Goal: Task Accomplishment & Management: Complete application form

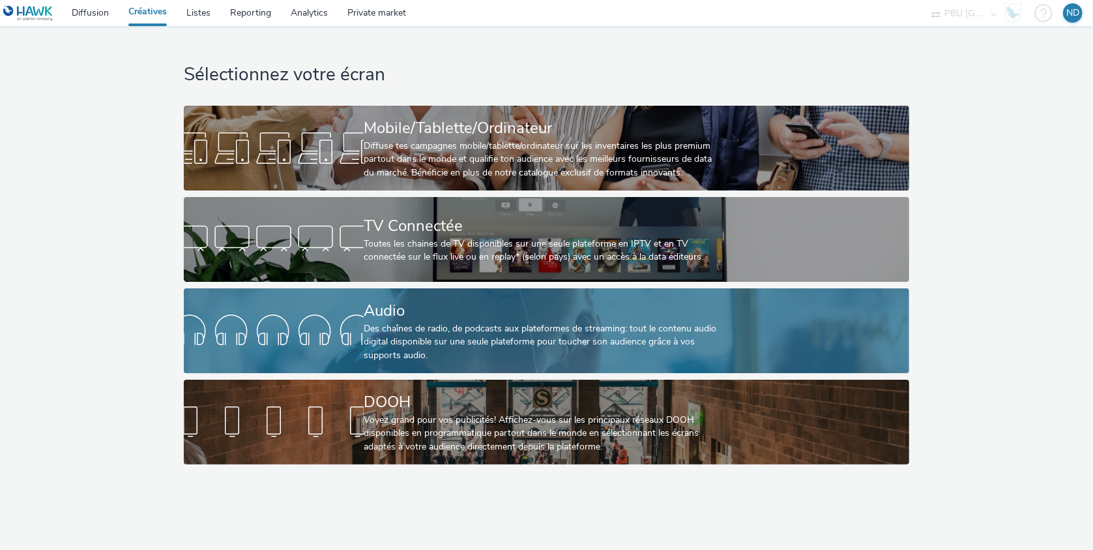
click at [465, 342] on div "Des chaînes de radio, de podcasts aux plateformes de streaming: tout le contenu…" at bounding box center [544, 342] width 361 height 40
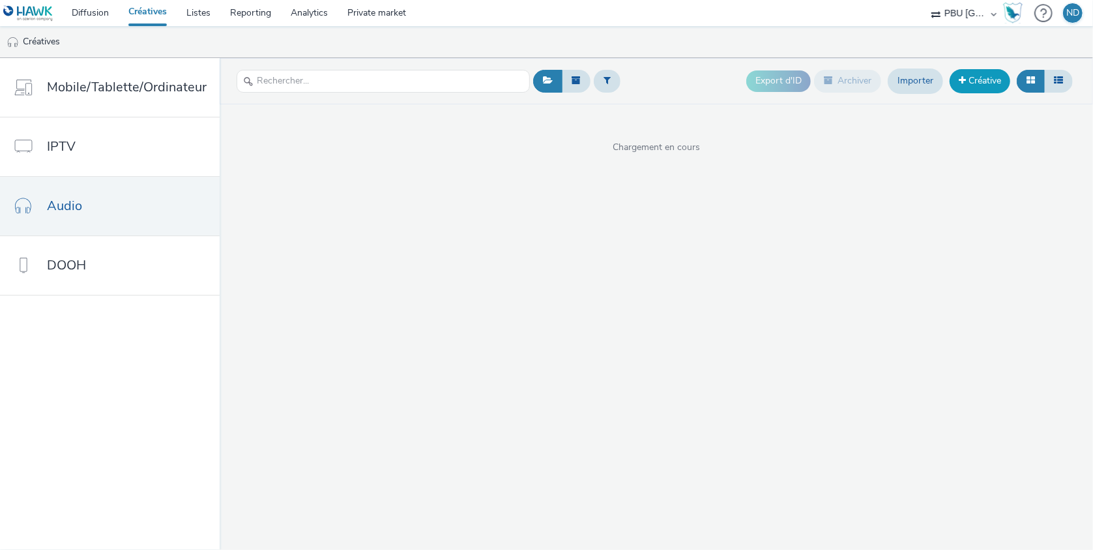
click at [994, 86] on link "Créative" at bounding box center [980, 80] width 61 height 23
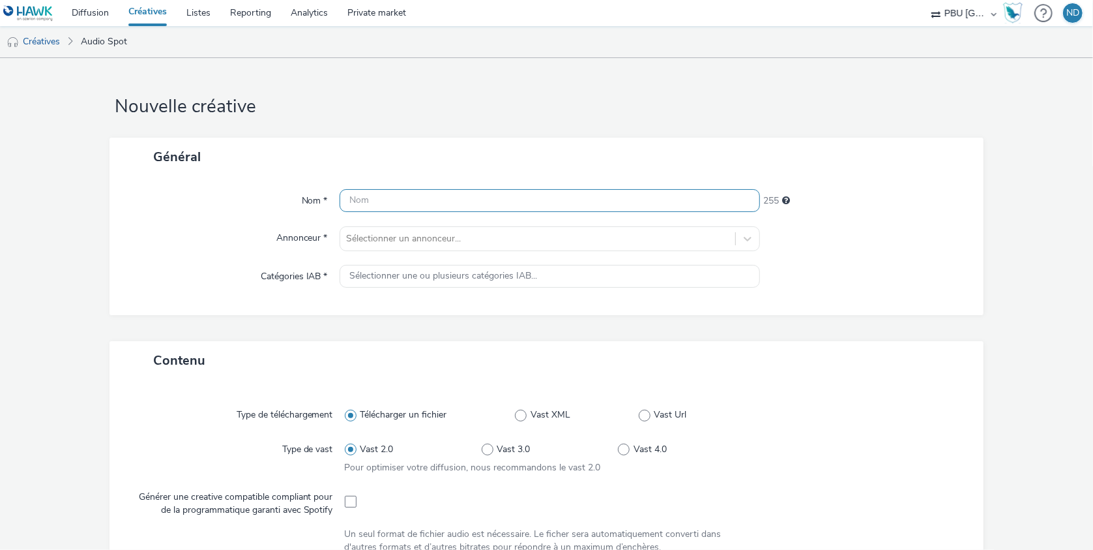
click at [355, 203] on input "text" at bounding box center [550, 200] width 421 height 23
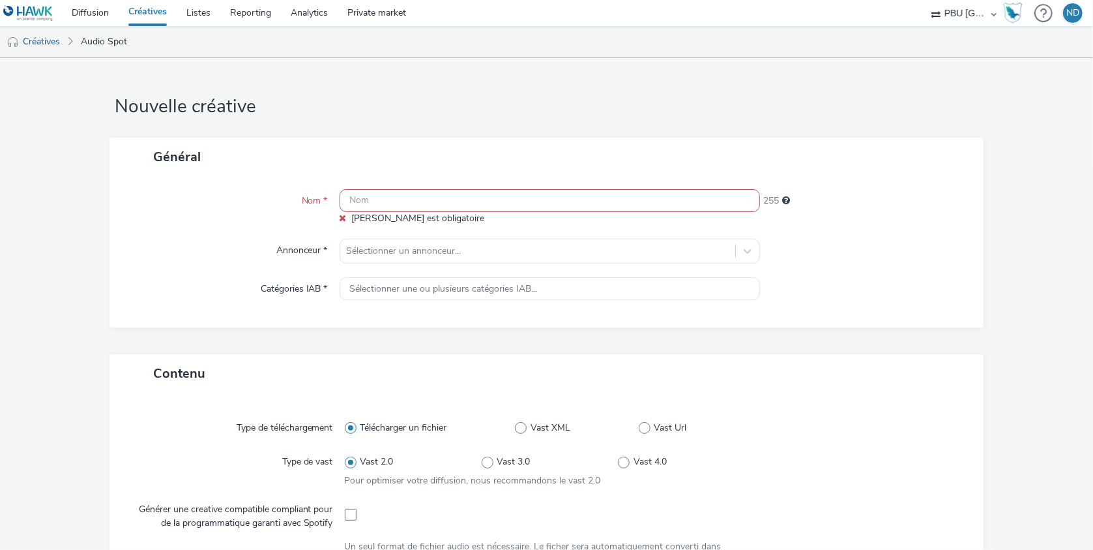
click at [495, 200] on input "text" at bounding box center [550, 200] width 421 height 23
paste input "ALDI_250902_Fleg_S36"
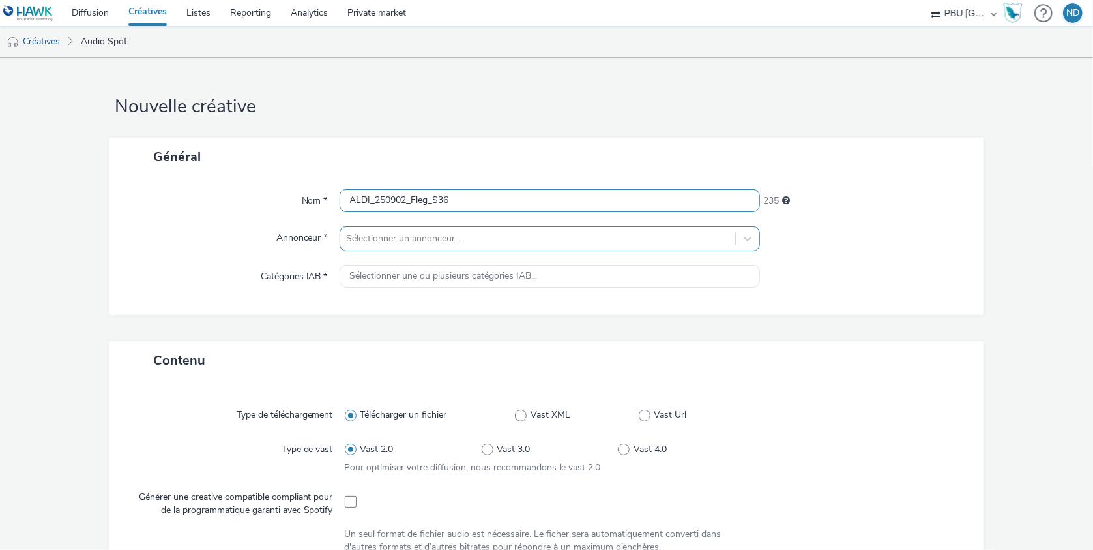
type input "ALDI_250902_Fleg_S36"
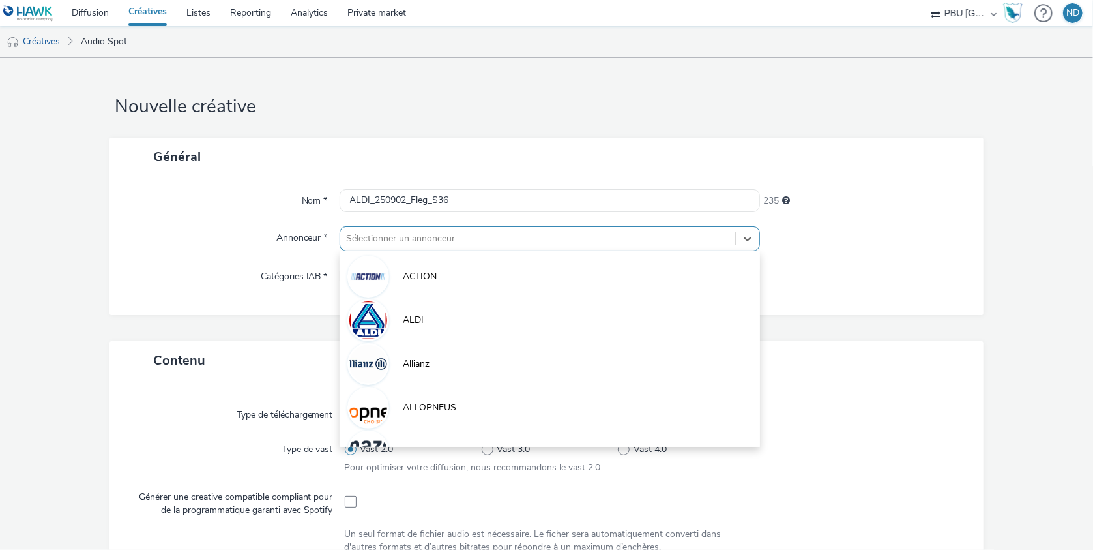
click at [399, 229] on div "Sélectionner un annonceur..." at bounding box center [538, 238] width 396 height 21
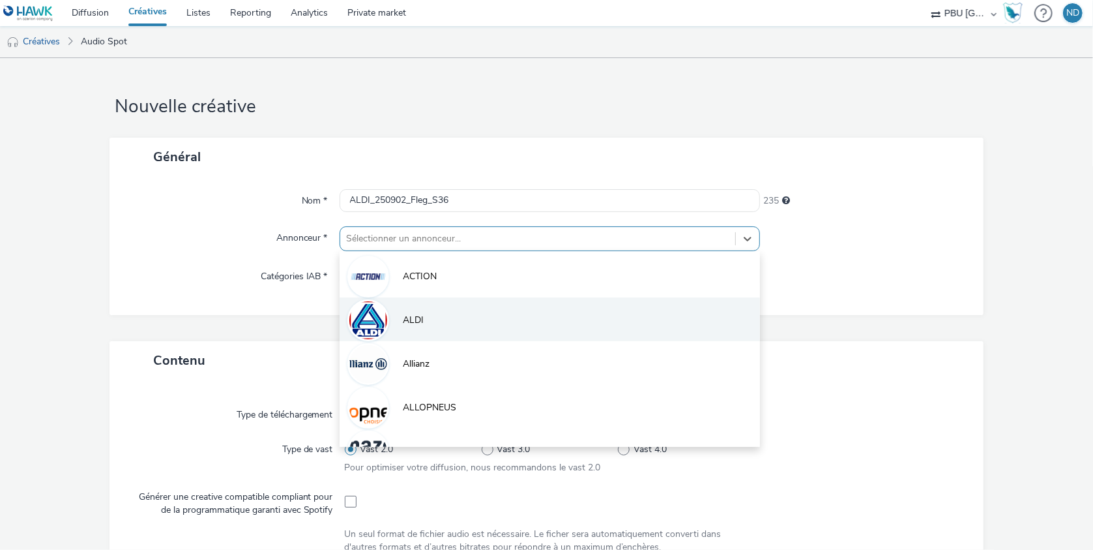
click at [392, 315] on li "ALDI" at bounding box center [550, 319] width 421 height 44
type input "[URL][DOMAIN_NAME]"
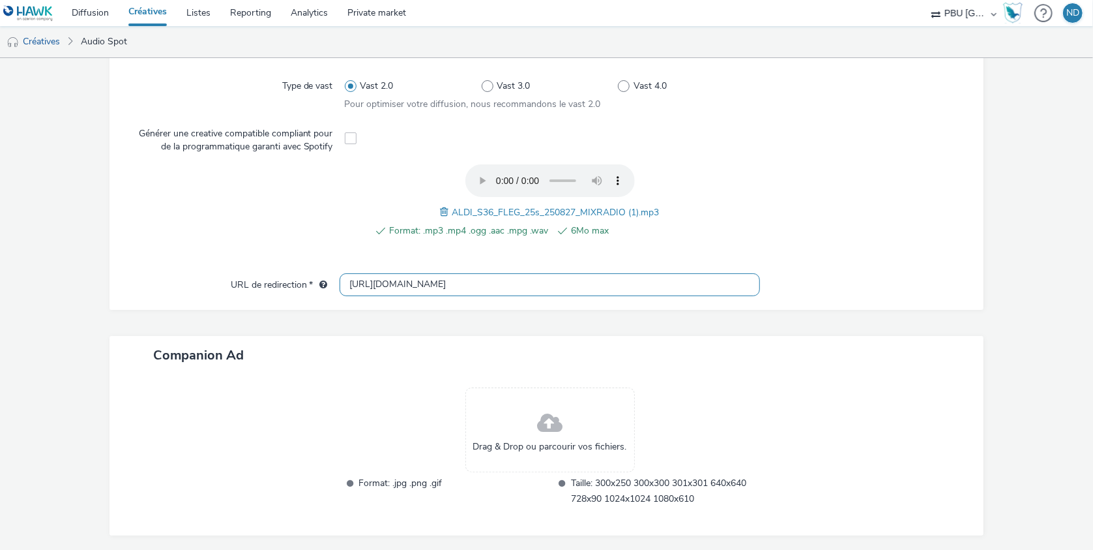
scroll to position [428, 0]
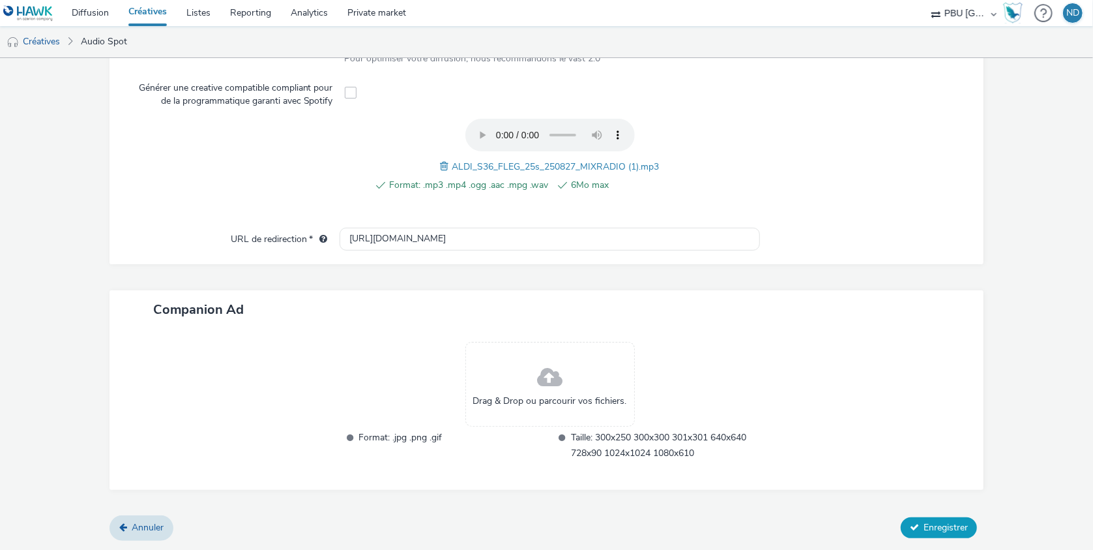
click at [934, 529] on span "Enregistrer" at bounding box center [946, 527] width 44 height 12
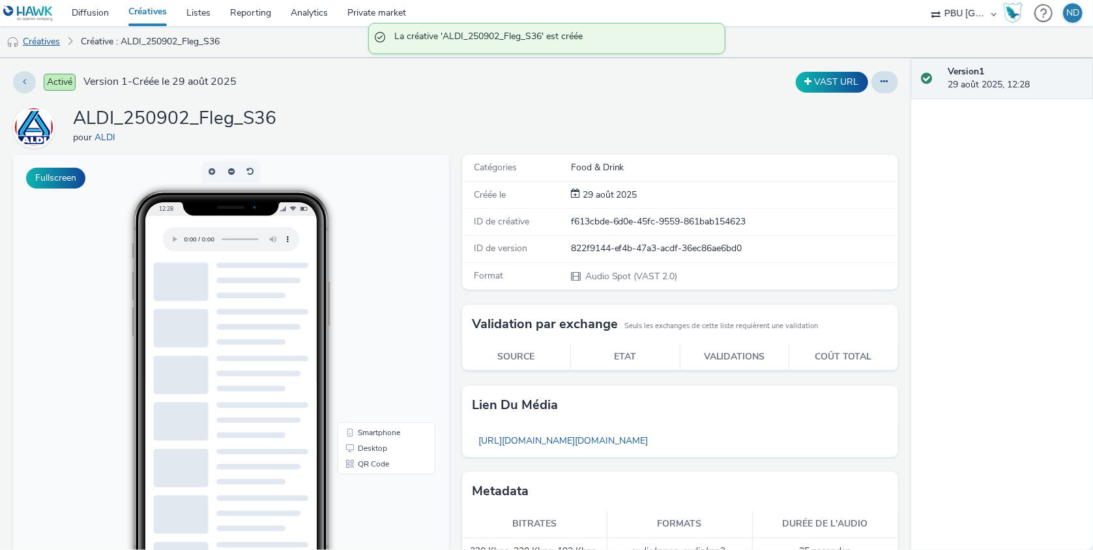
click at [56, 43] on link "Créatives" at bounding box center [33, 41] width 67 height 31
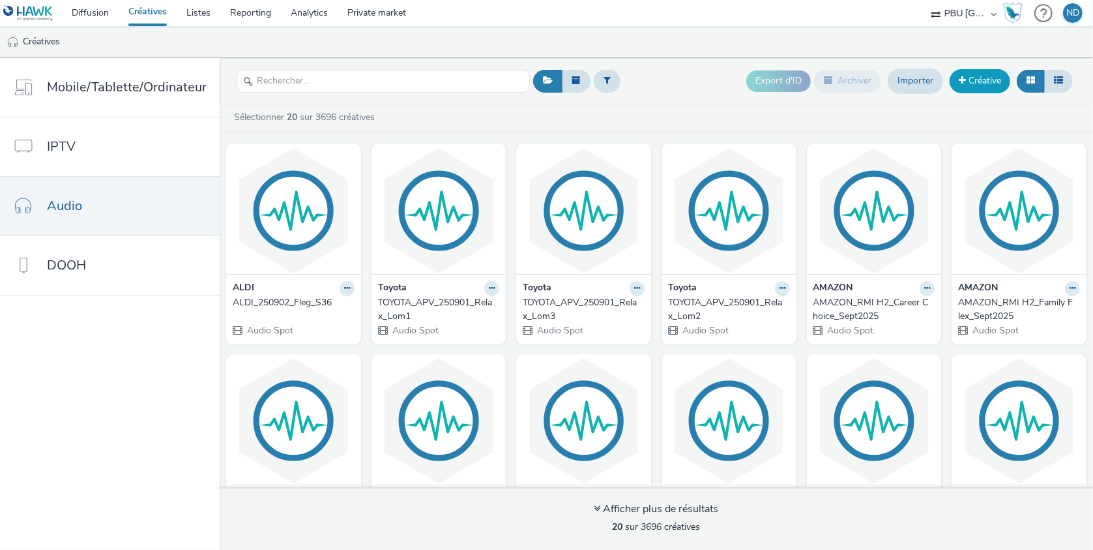
click at [970, 82] on link "Créative" at bounding box center [980, 80] width 61 height 23
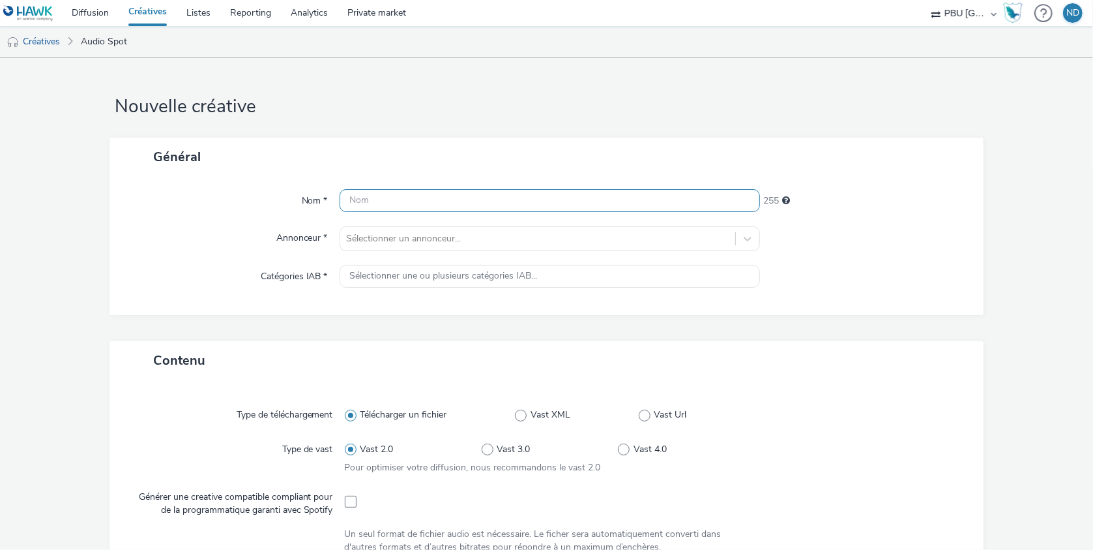
click at [422, 194] on input "text" at bounding box center [550, 200] width 421 height 23
paste input "ALDI_250902_Raisin_S36"
type input "ALDI_250902_Raisin_S36"
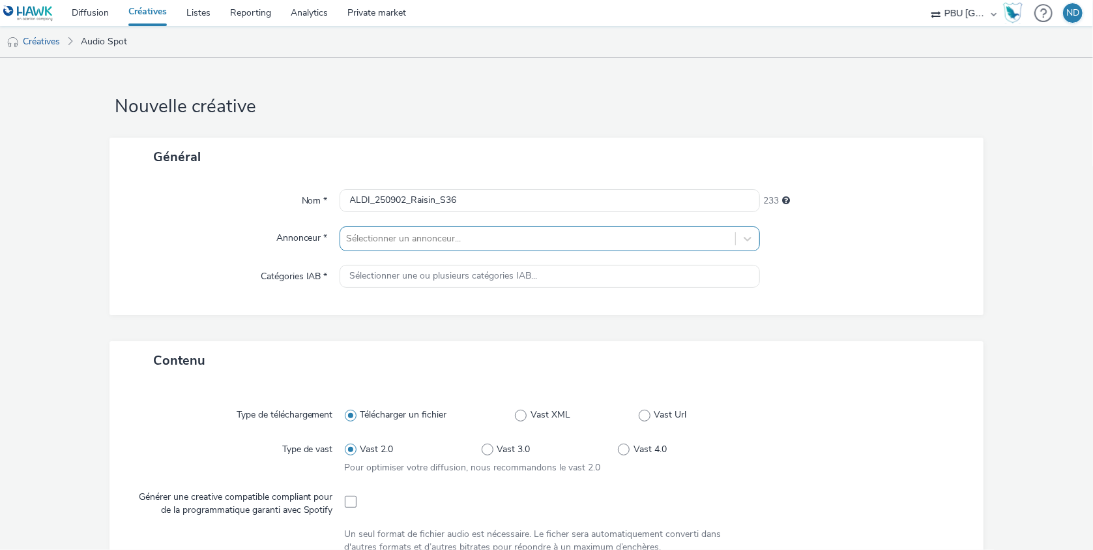
click at [396, 243] on div at bounding box center [538, 239] width 383 height 16
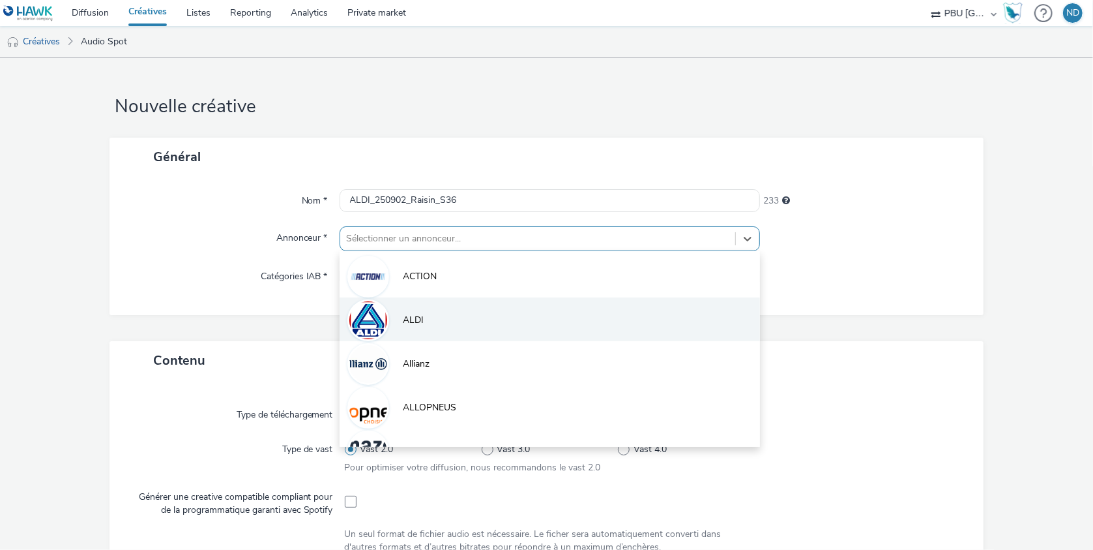
click at [406, 318] on span "ALDI" at bounding box center [414, 320] width 21 height 13
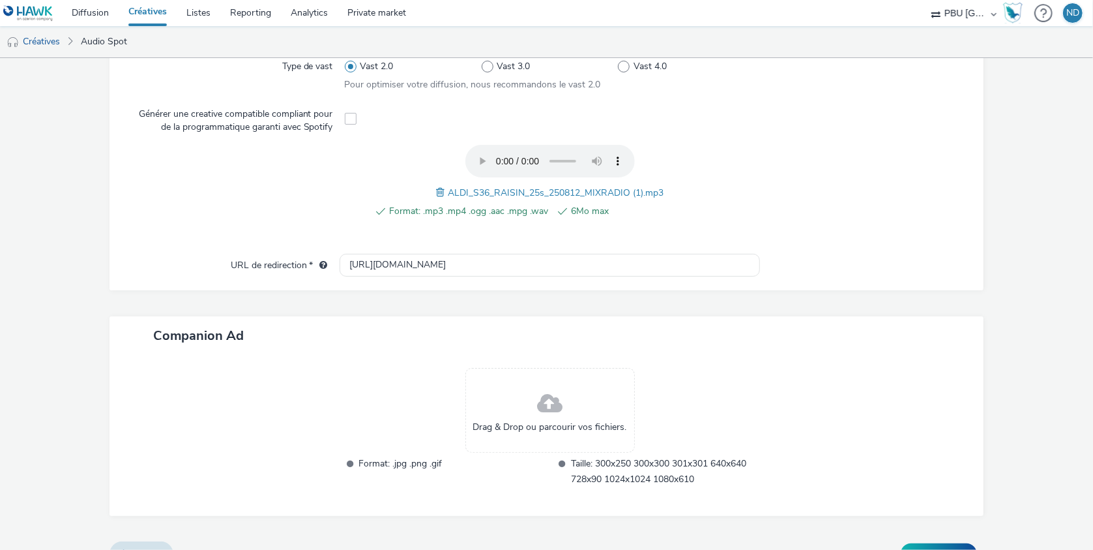
scroll to position [428, 0]
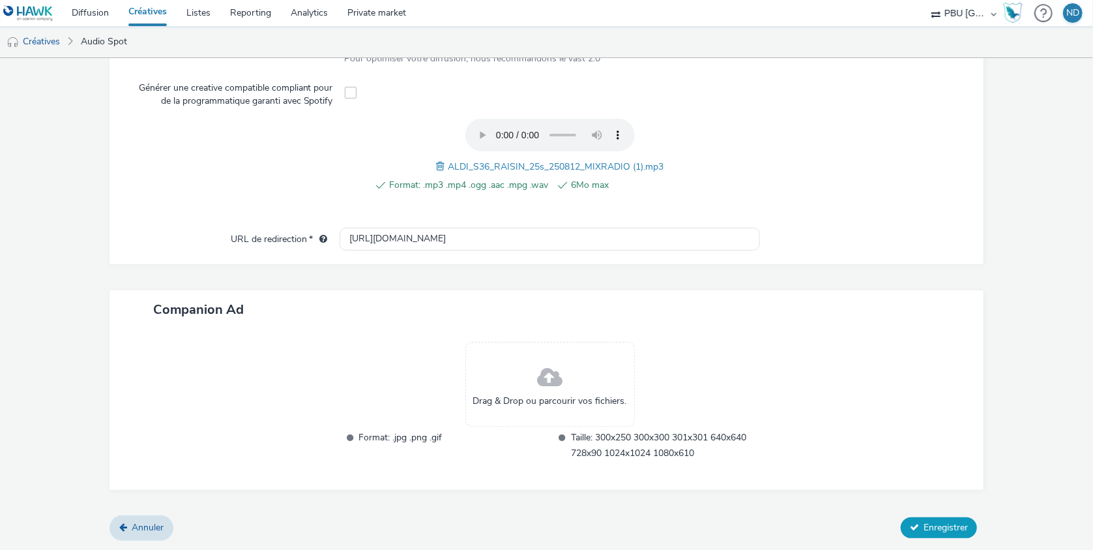
click at [933, 521] on span "Enregistrer" at bounding box center [946, 527] width 44 height 12
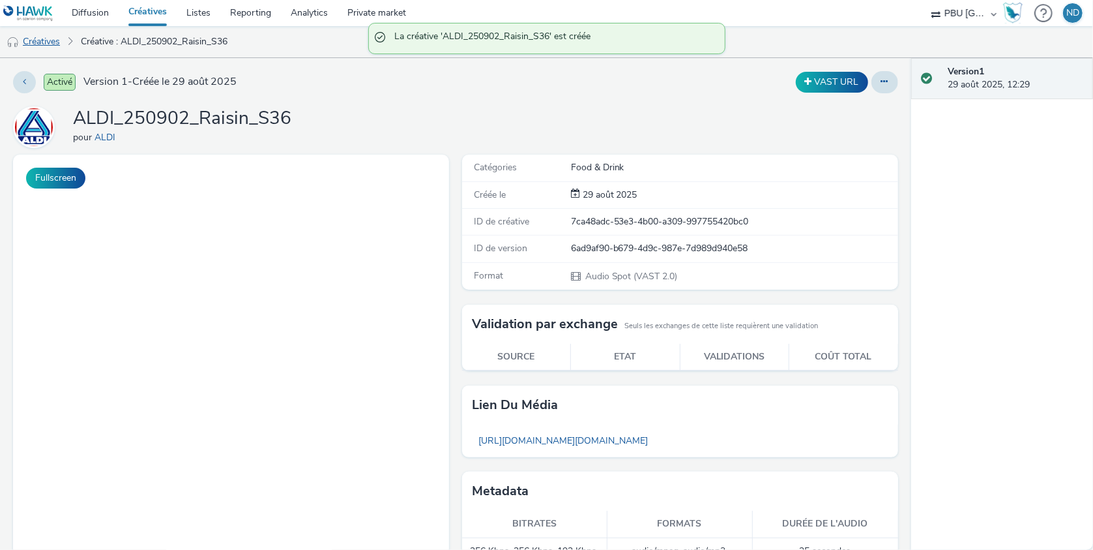
click at [52, 38] on link "Créatives" at bounding box center [33, 41] width 67 height 31
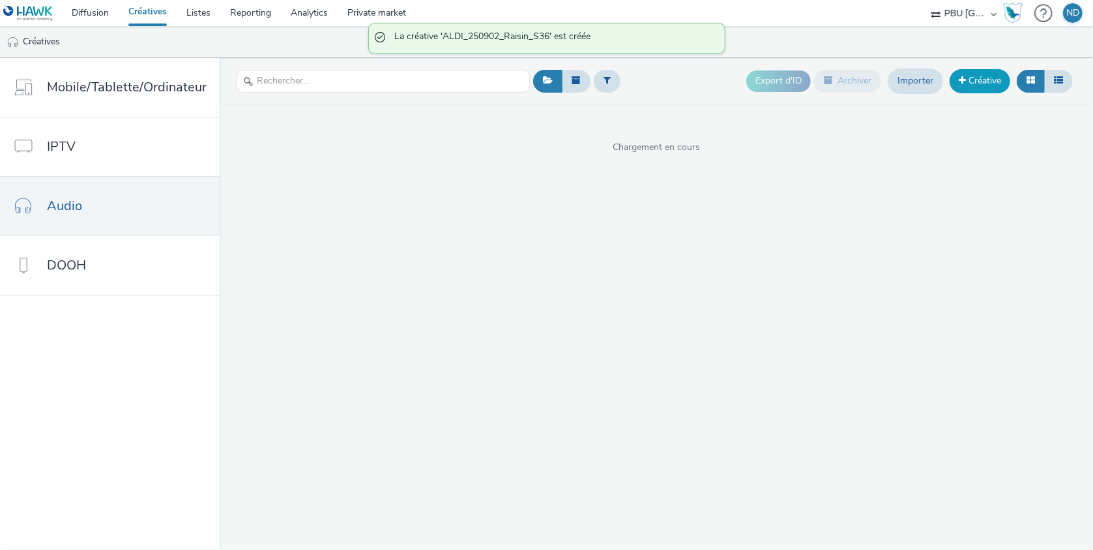
click at [996, 77] on link "Créative" at bounding box center [980, 80] width 61 height 23
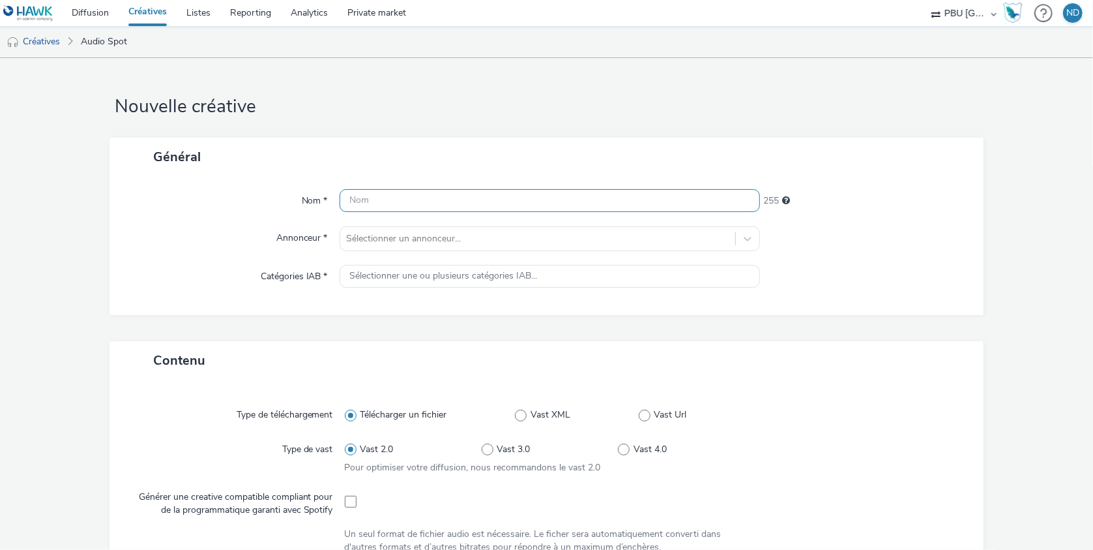
click at [398, 196] on input "text" at bounding box center [550, 200] width 421 height 23
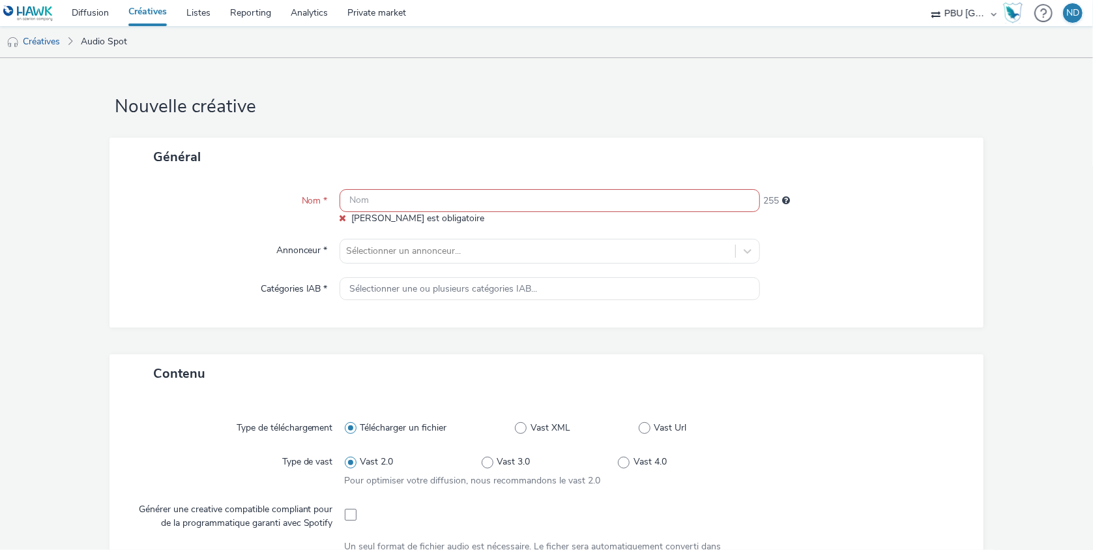
paste input "ALDI_250902_Bpwe_S36"
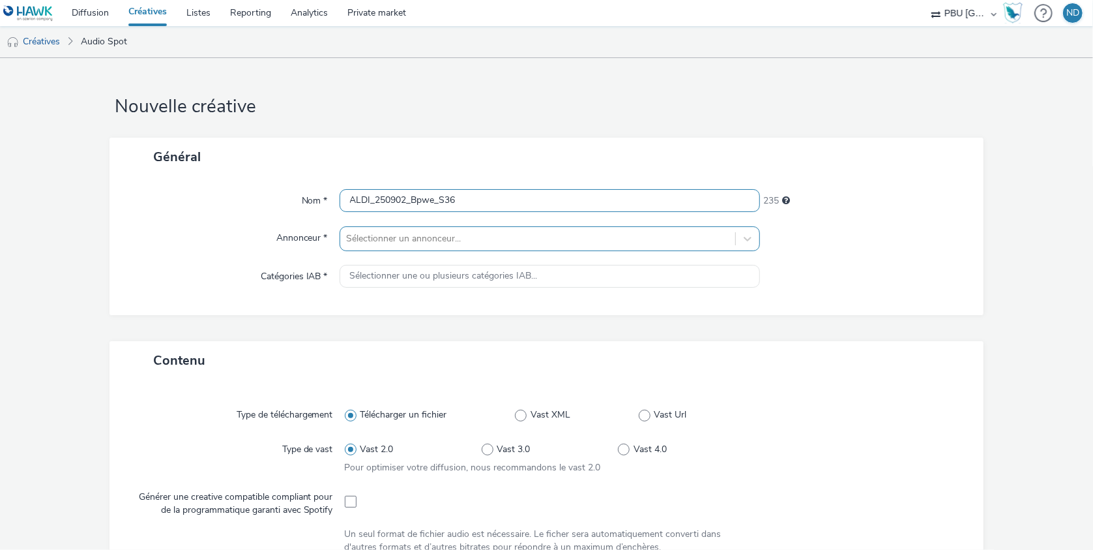
type input "ALDI_250902_Bpwe_S36"
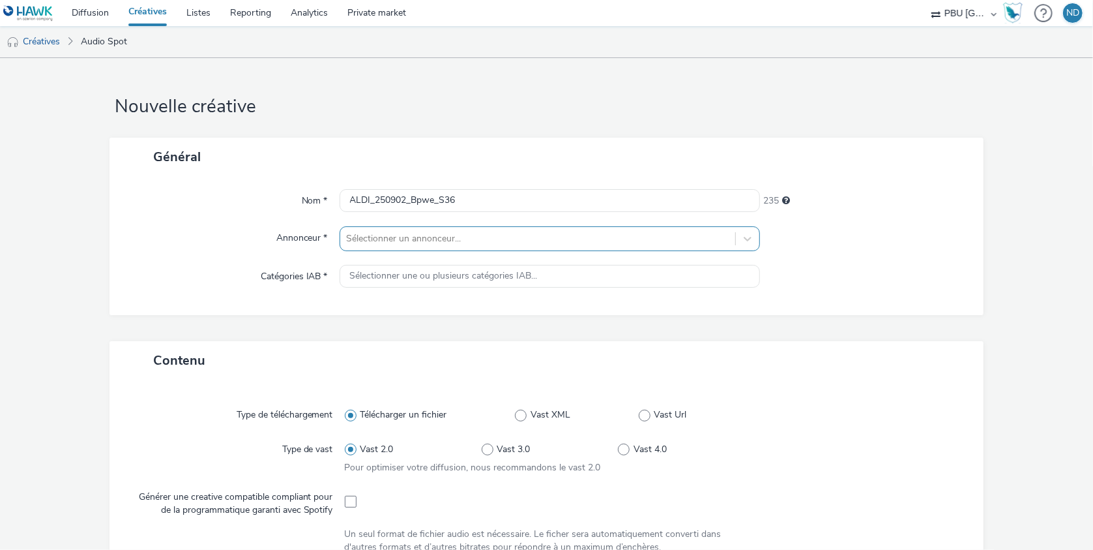
click at [423, 237] on div at bounding box center [538, 239] width 383 height 16
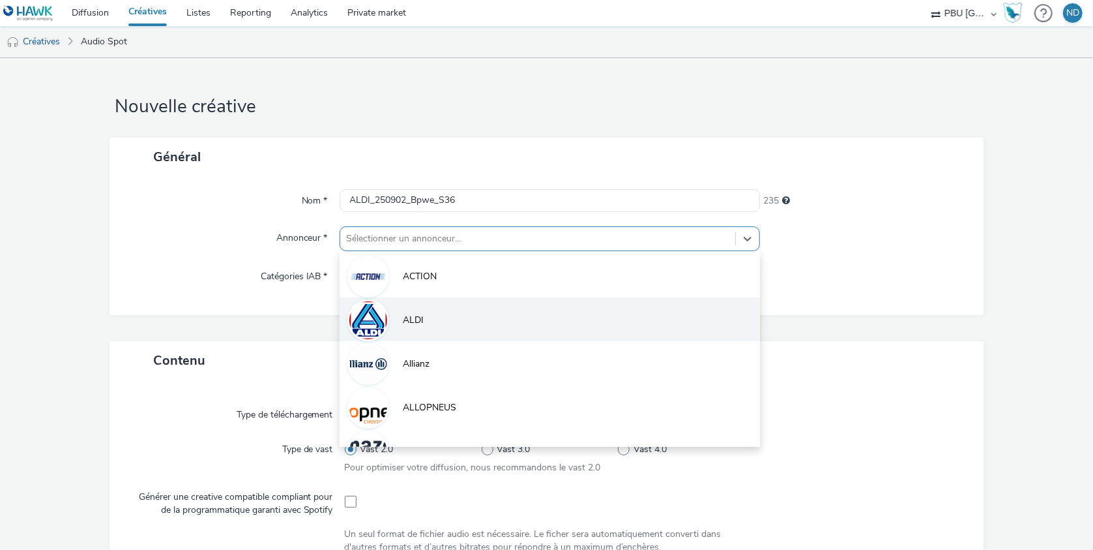
click at [417, 303] on li "ALDI" at bounding box center [550, 319] width 421 height 44
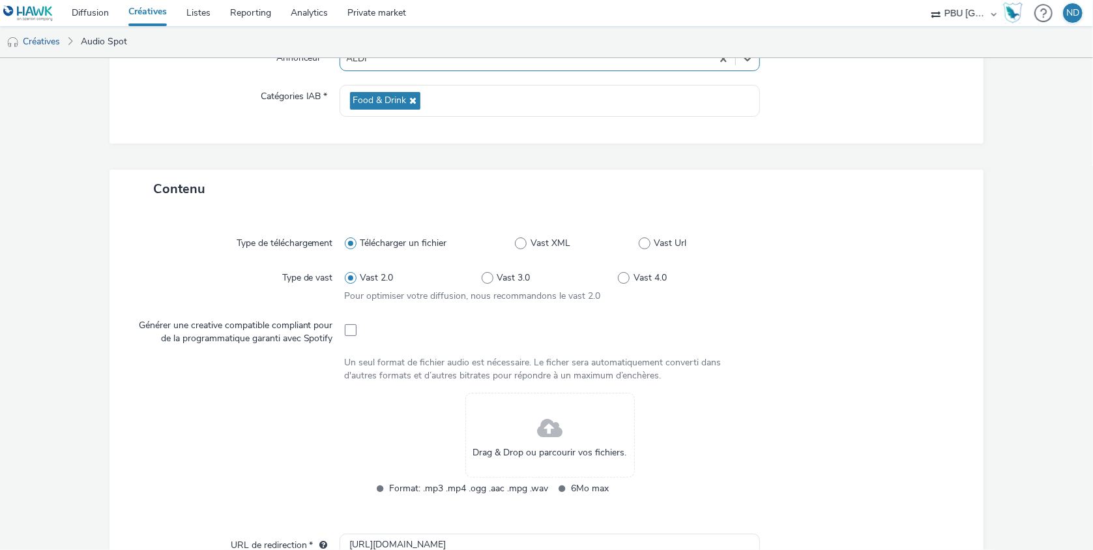
scroll to position [261, 0]
